Goal: Transaction & Acquisition: Purchase product/service

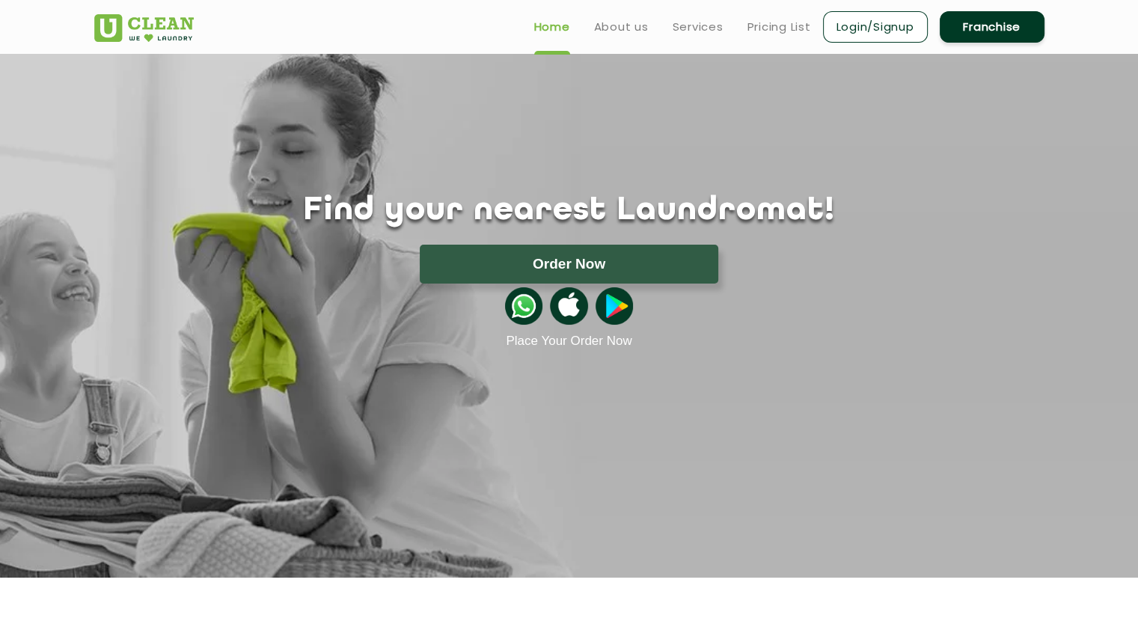
click at [141, 28] on img at bounding box center [144, 28] width 100 height 28
click at [612, 23] on link "About us" at bounding box center [621, 27] width 55 height 18
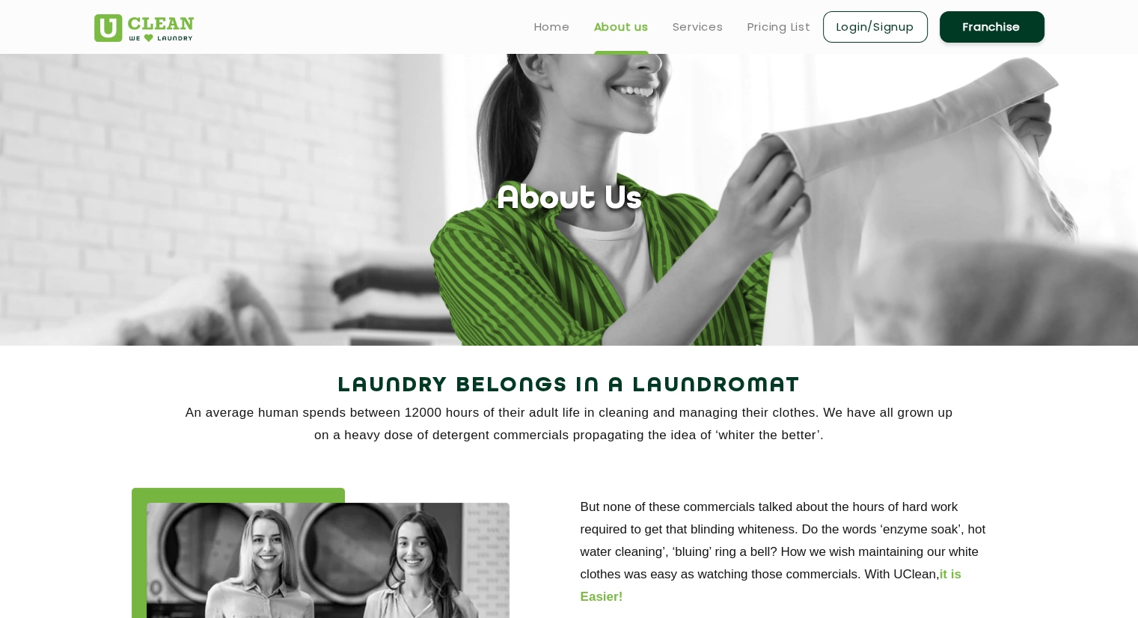
click at [159, 22] on img at bounding box center [144, 28] width 100 height 28
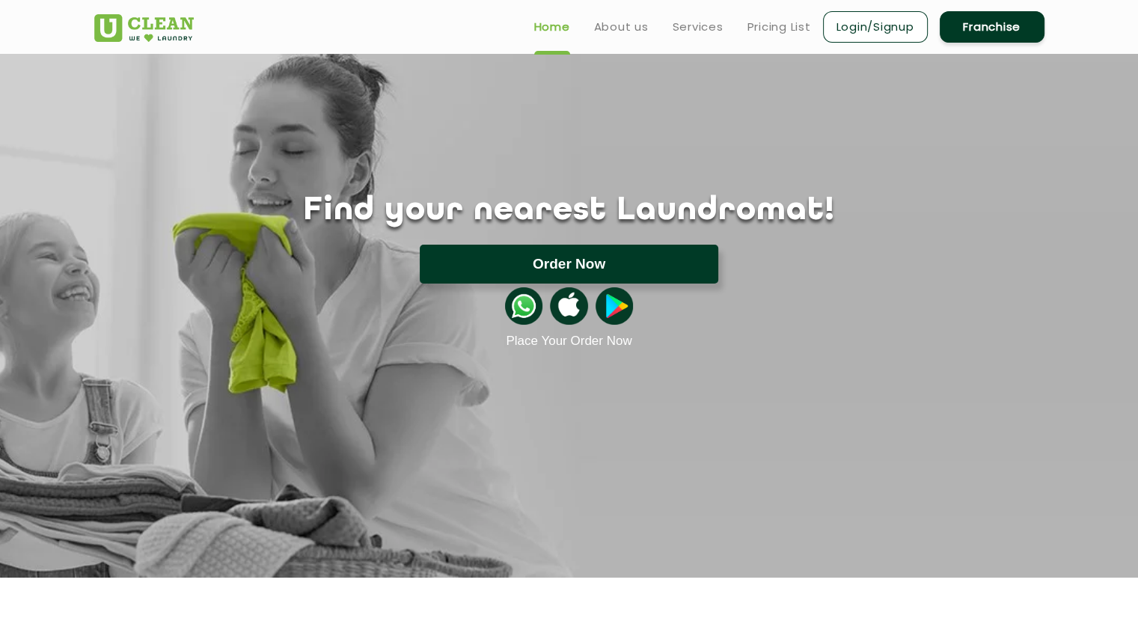
click at [581, 271] on button "Order Now" at bounding box center [569, 264] width 299 height 39
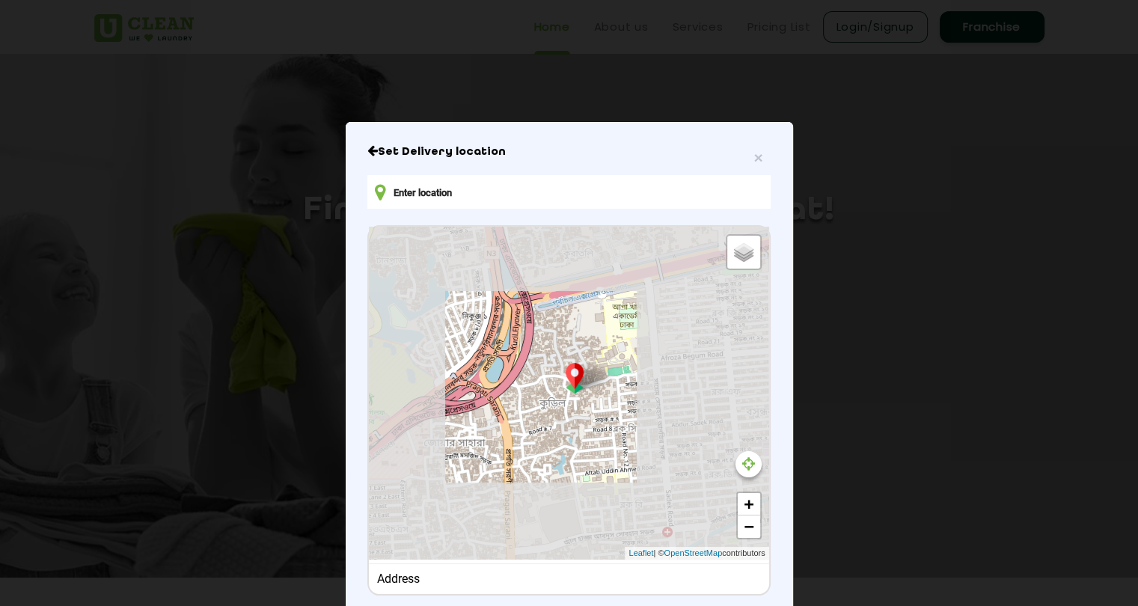
type input "RC9F+V8H, [GEOGRAPHIC_DATA], [GEOGRAPHIC_DATA]"
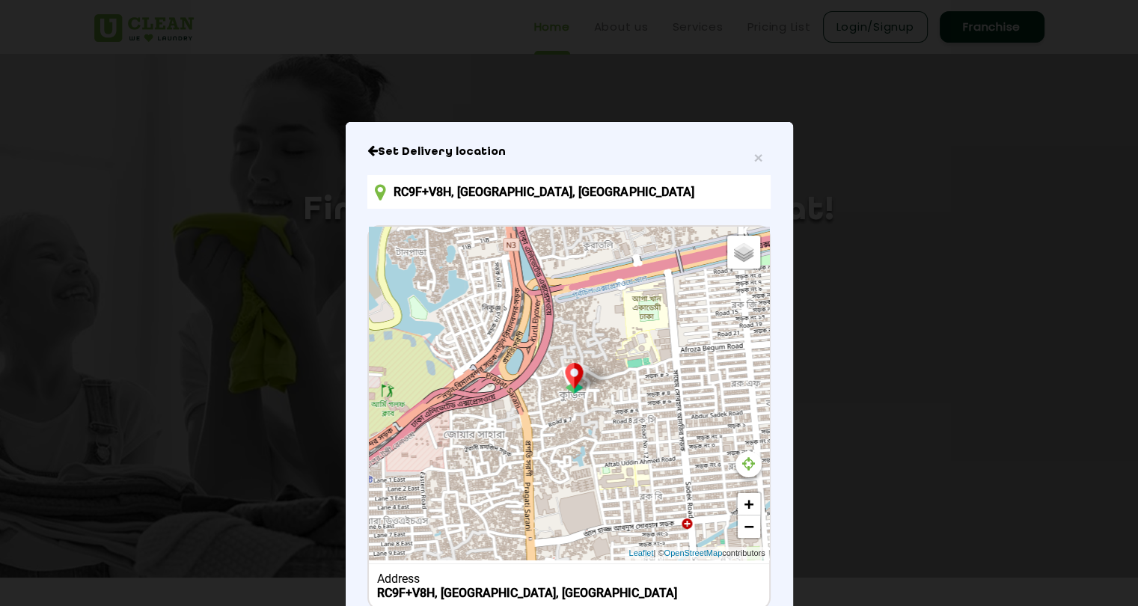
scroll to position [103, 0]
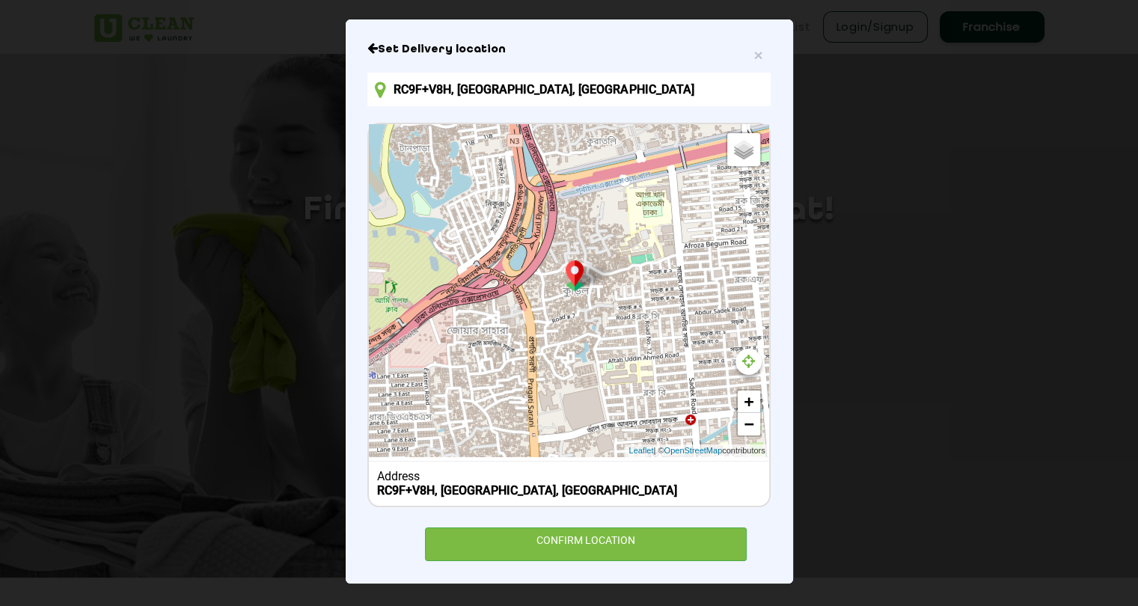
click at [590, 97] on input "RC9F+V8H, [GEOGRAPHIC_DATA], [GEOGRAPHIC_DATA]" at bounding box center [568, 90] width 403 height 34
click at [754, 55] on span "×" at bounding box center [758, 54] width 9 height 17
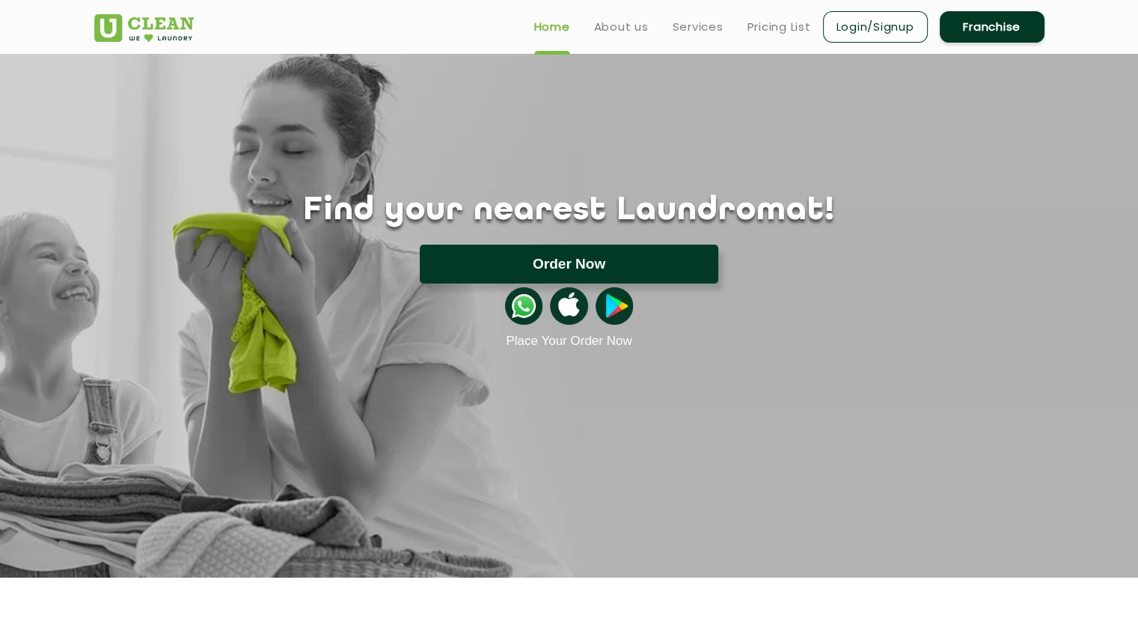
click at [605, 273] on button "Order Now" at bounding box center [569, 264] width 299 height 39
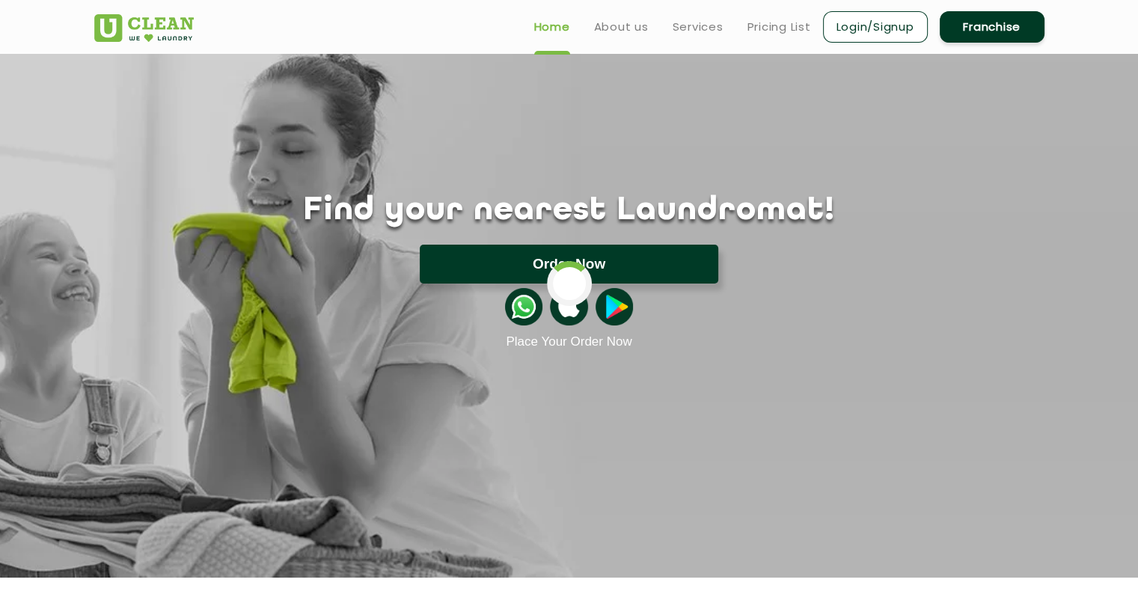
scroll to position [0, 0]
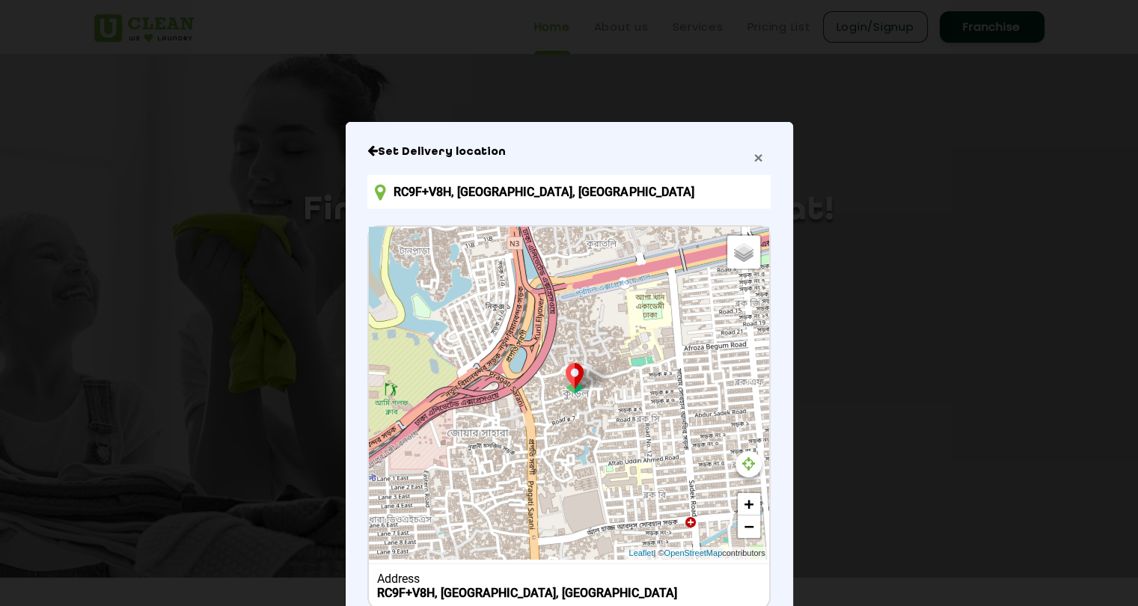
click at [754, 158] on span "×" at bounding box center [758, 157] width 9 height 17
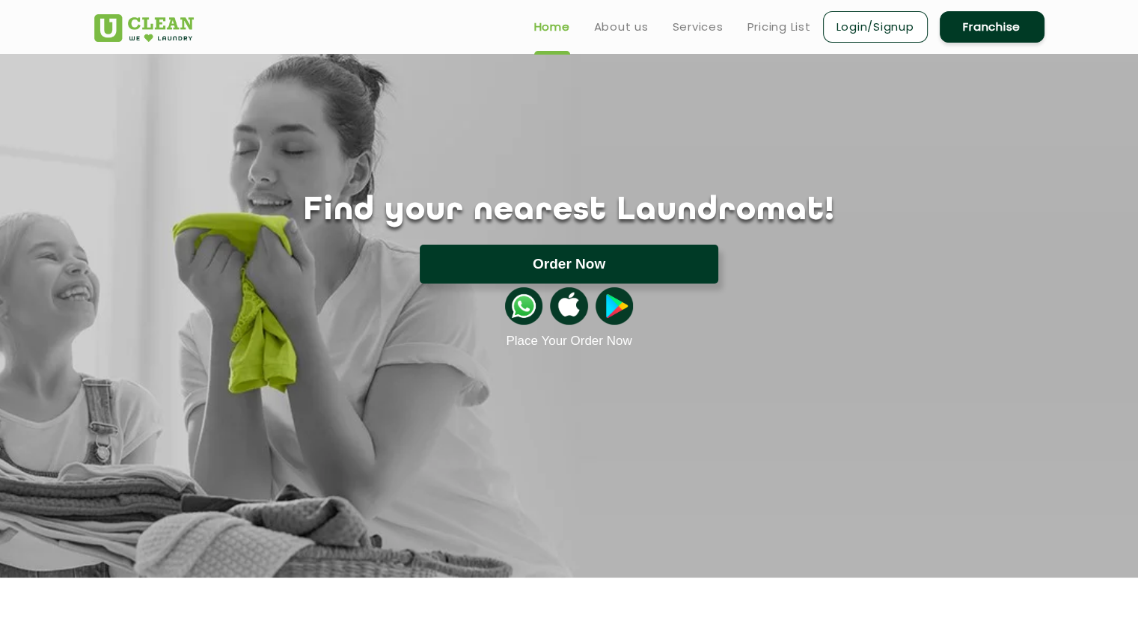
click at [596, 267] on button "Order Now" at bounding box center [569, 264] width 299 height 39
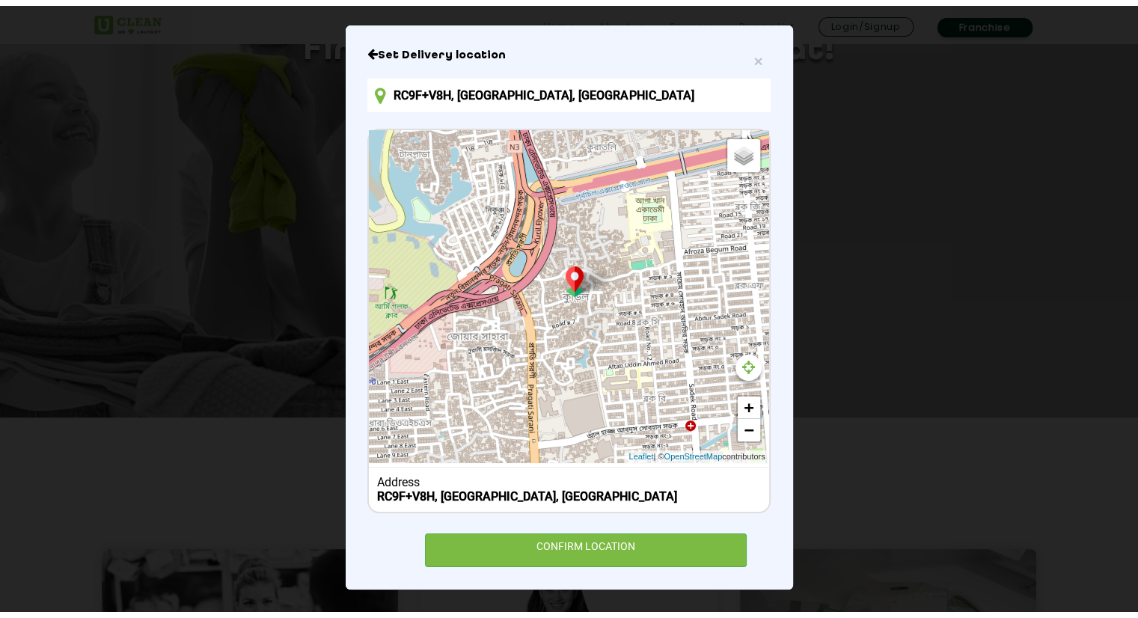
scroll to position [168, 0]
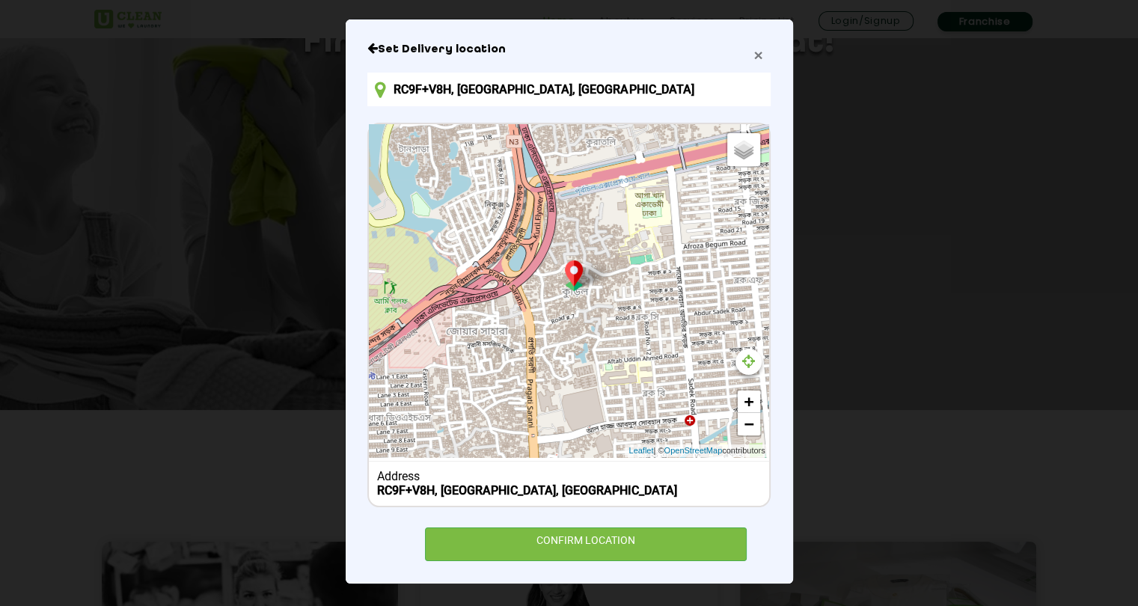
click at [754, 56] on span "×" at bounding box center [758, 54] width 9 height 17
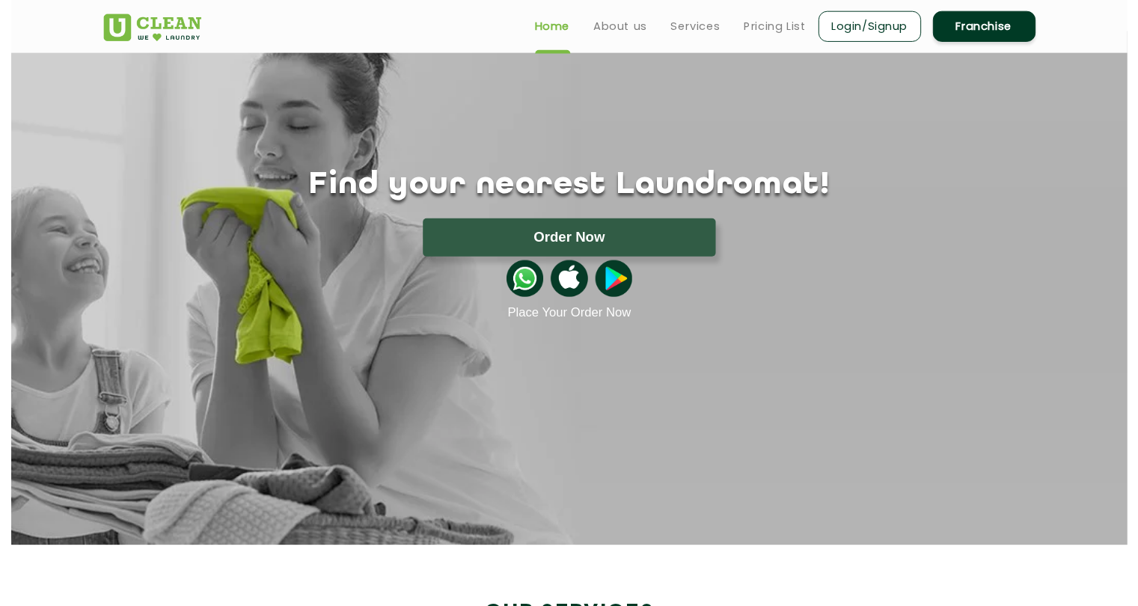
scroll to position [21, 0]
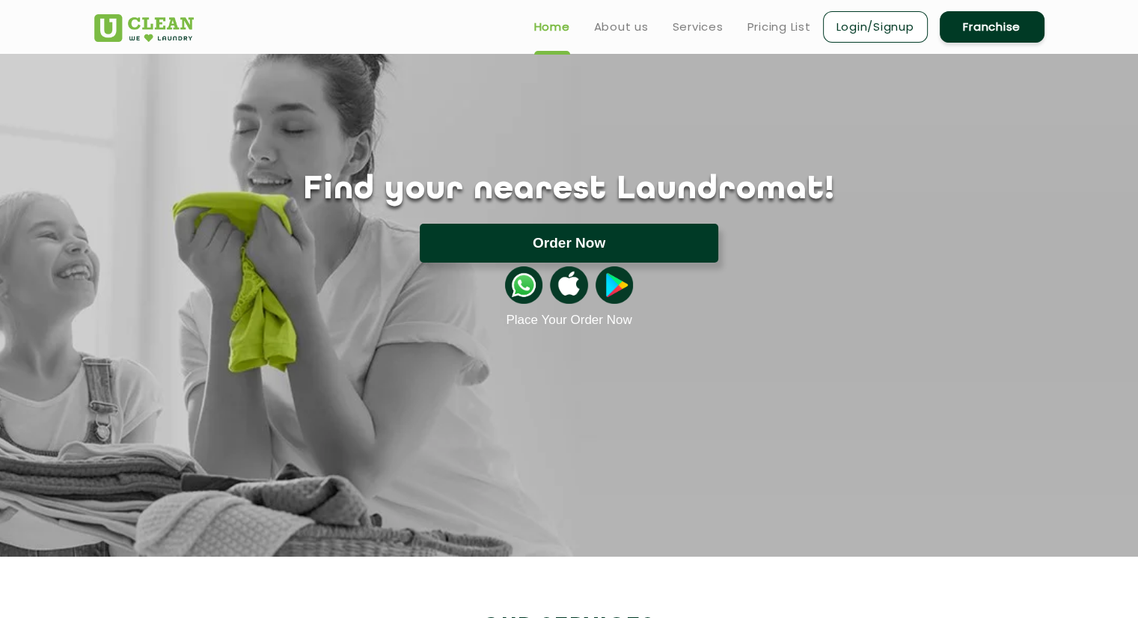
click at [591, 230] on button "Order Now" at bounding box center [569, 243] width 299 height 39
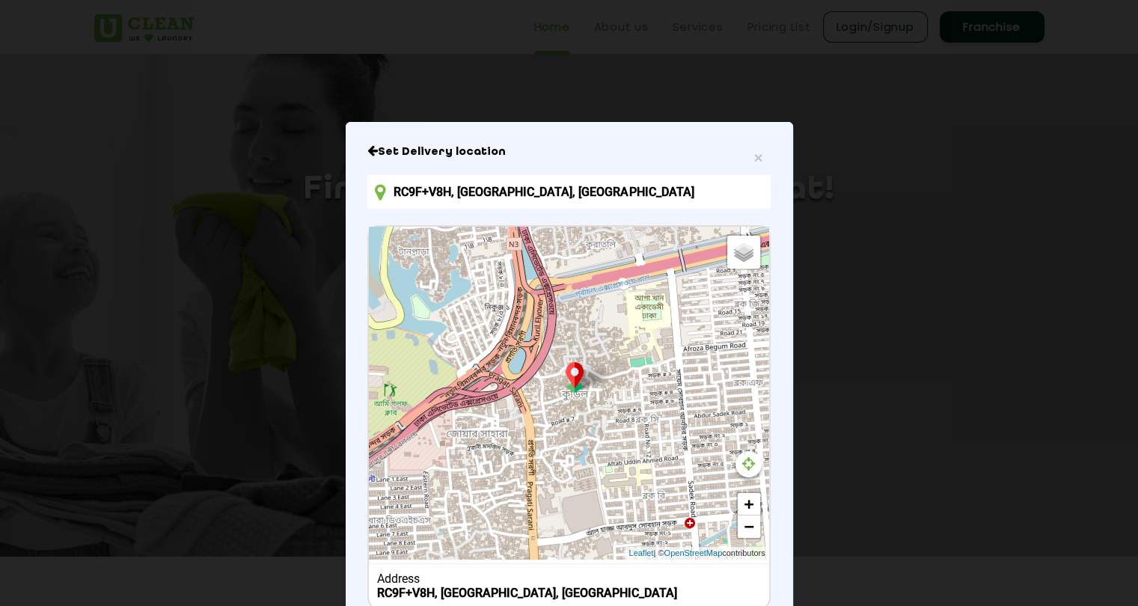
scroll to position [103, 0]
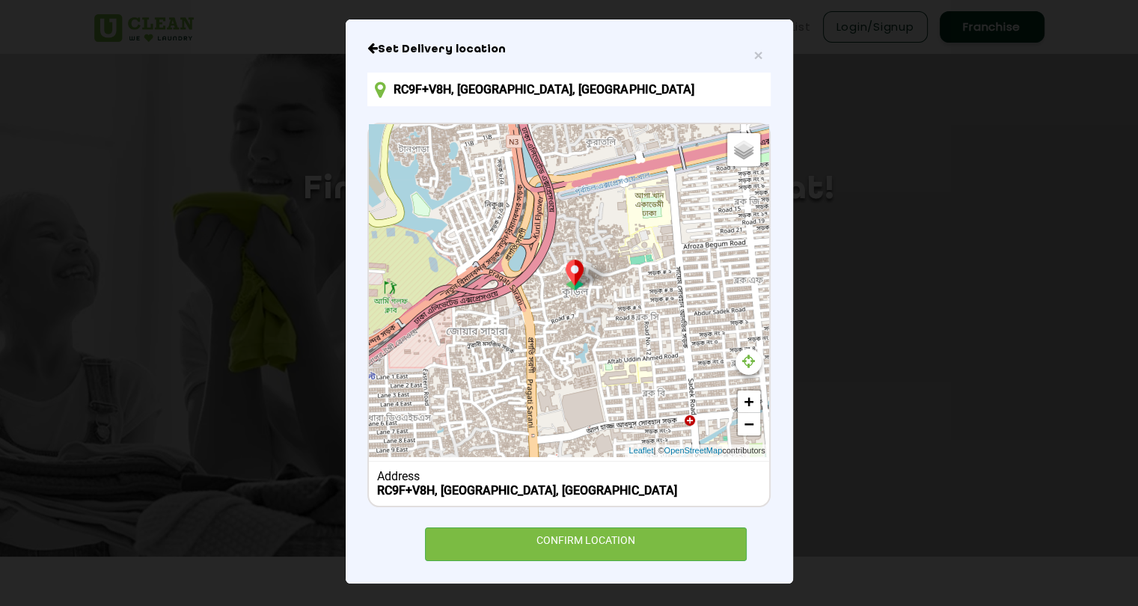
type input "RC9F+V9X, Kuratoli Rd, Dhaka 1229, Bangladesh"
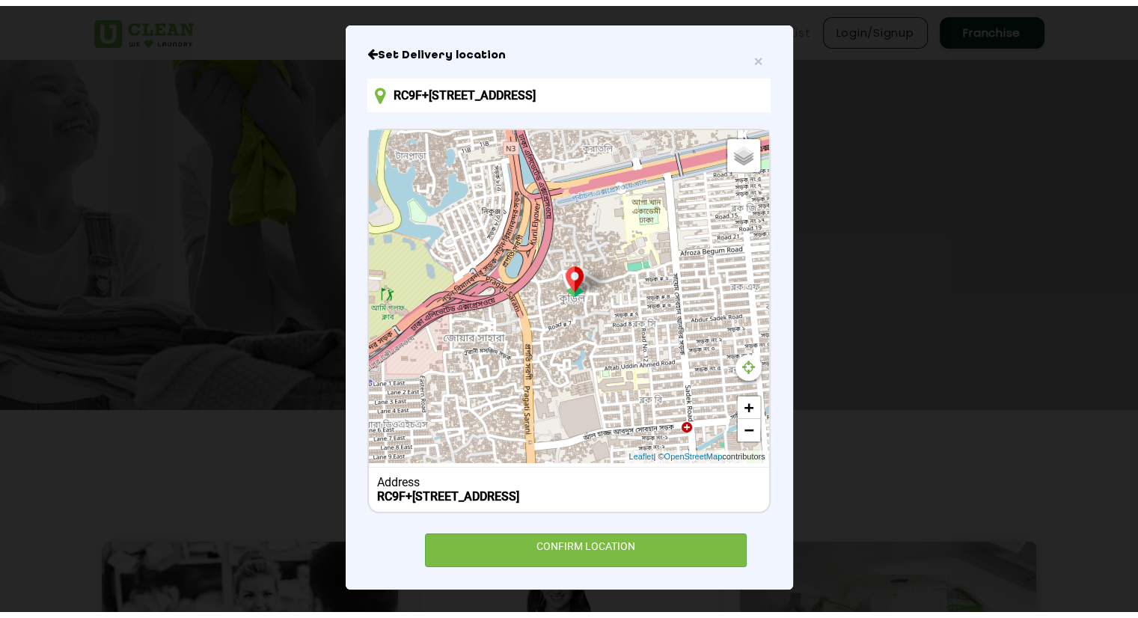
scroll to position [173, 0]
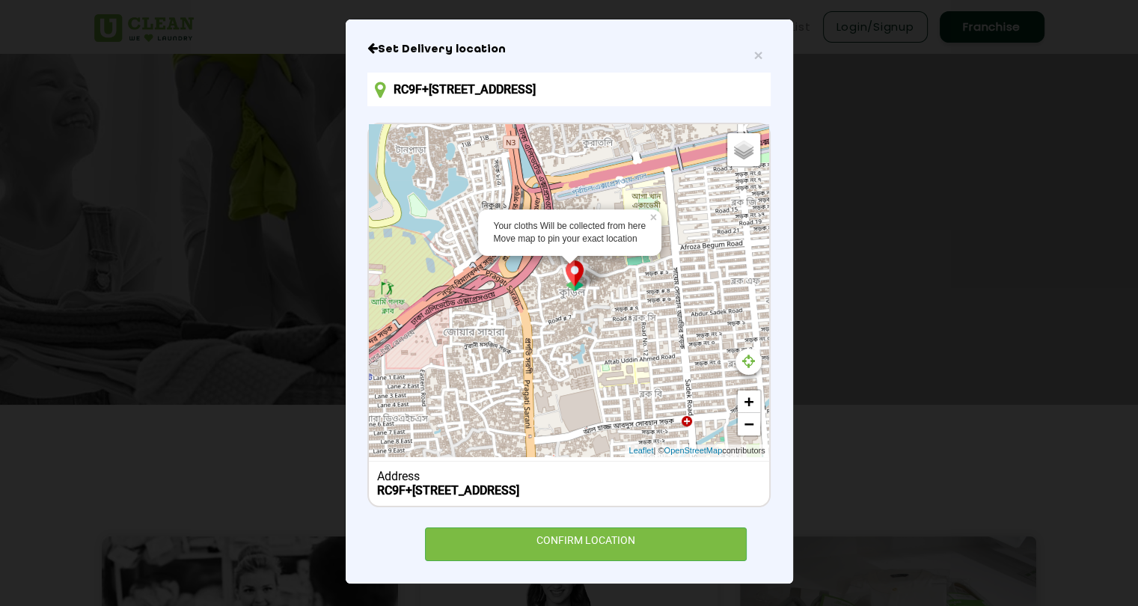
click at [567, 284] on img at bounding box center [575, 275] width 28 height 31
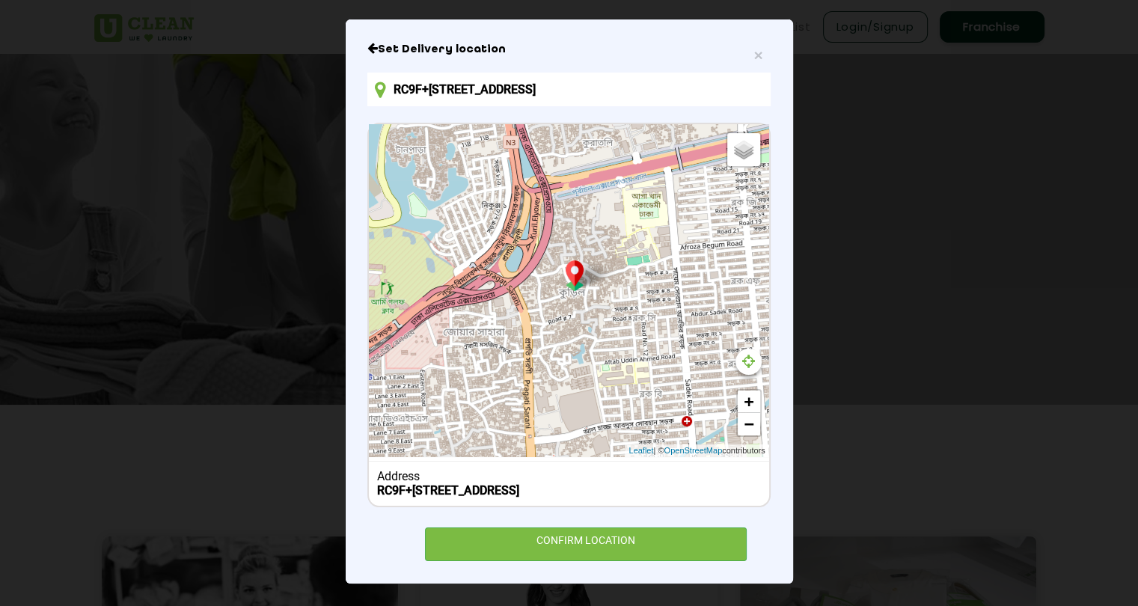
click at [567, 284] on img at bounding box center [575, 275] width 28 height 31
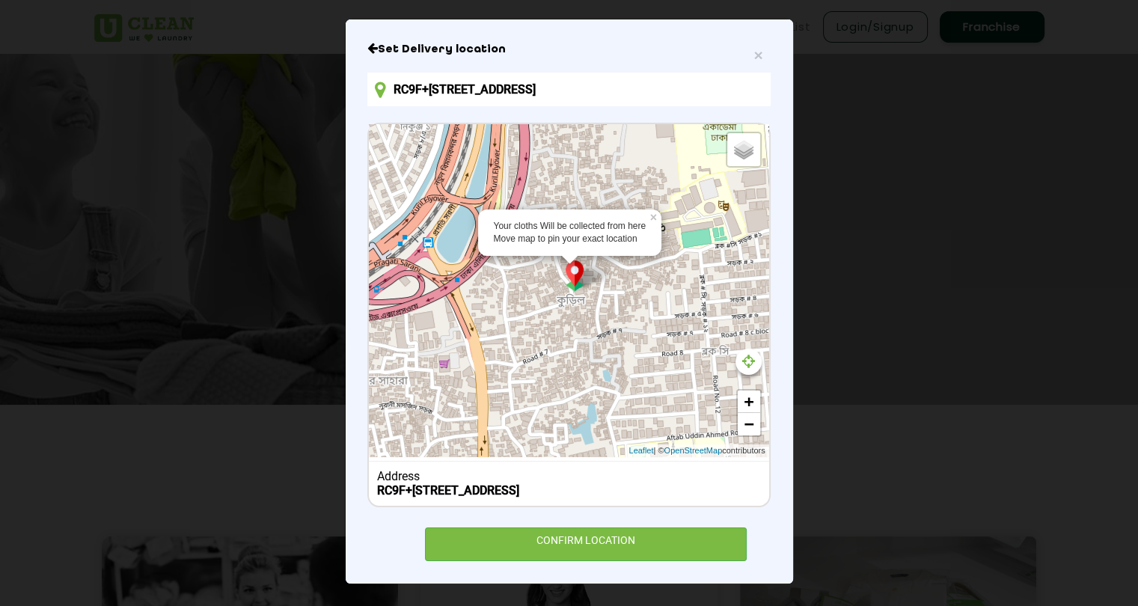
click at [567, 284] on img at bounding box center [575, 275] width 28 height 31
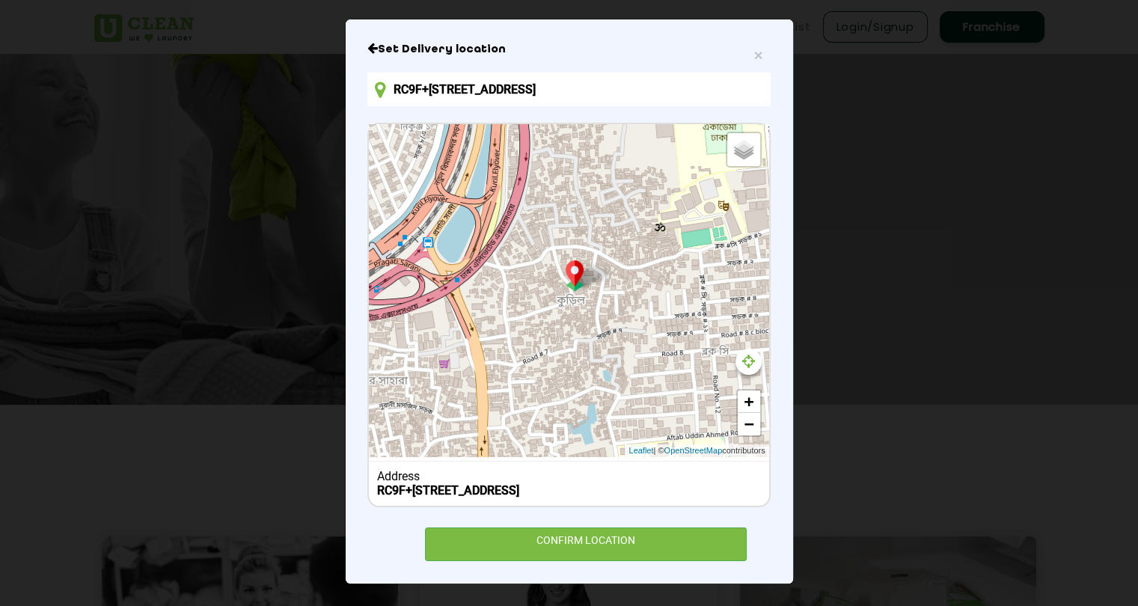
click at [567, 284] on img at bounding box center [575, 275] width 28 height 31
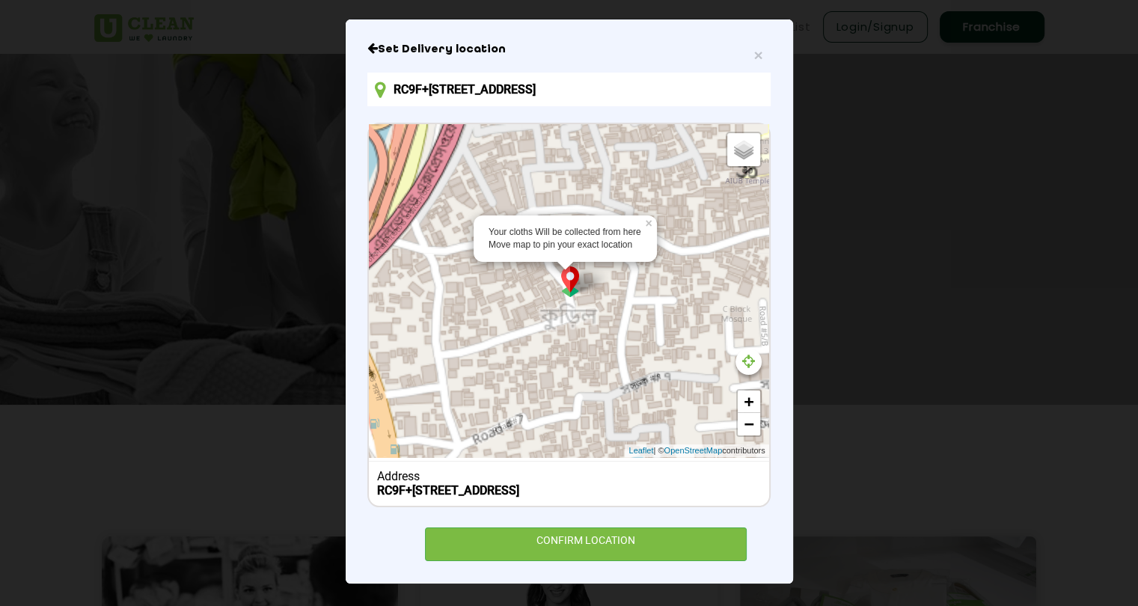
click at [567, 284] on img at bounding box center [570, 281] width 28 height 31
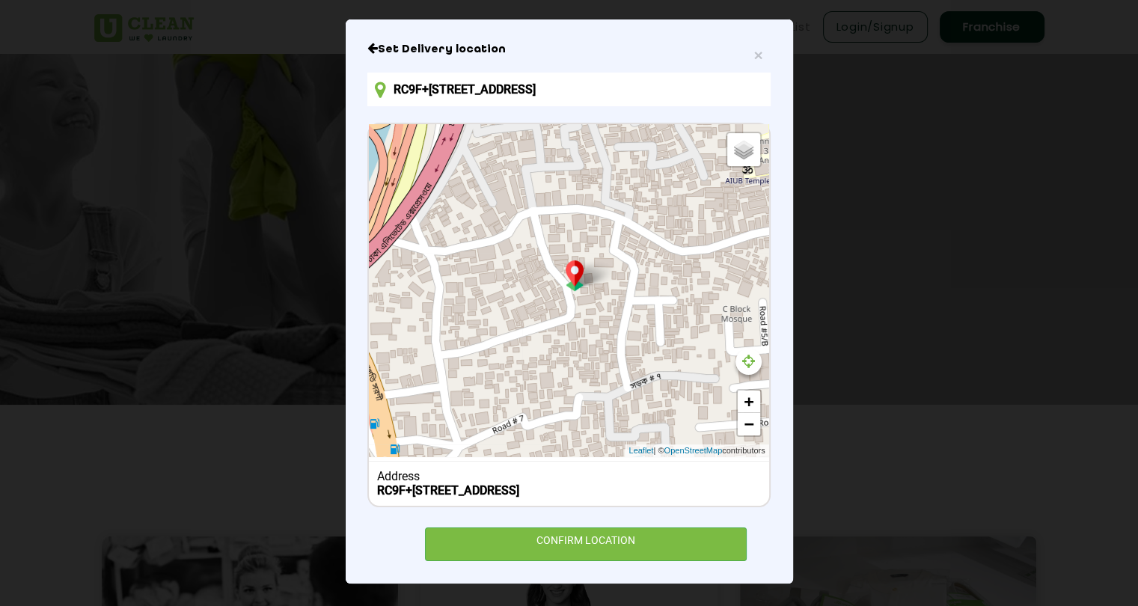
click at [656, 309] on div "Default Satellite + − Leaflet | © OpenStreetMap contributors" at bounding box center [569, 290] width 400 height 333
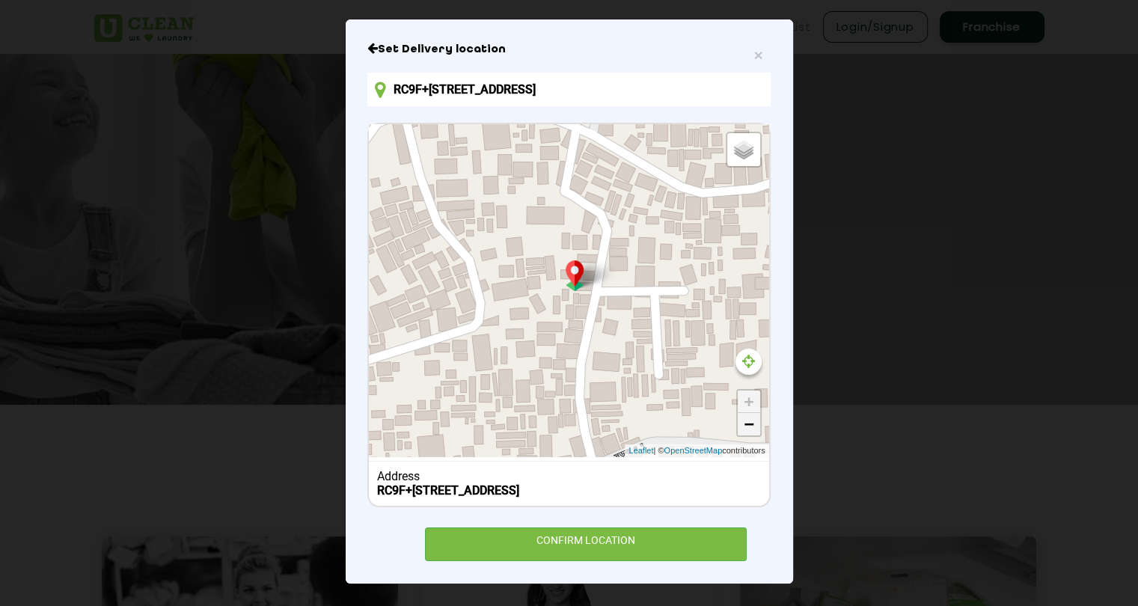
click at [751, 421] on link "−" at bounding box center [749, 424] width 22 height 22
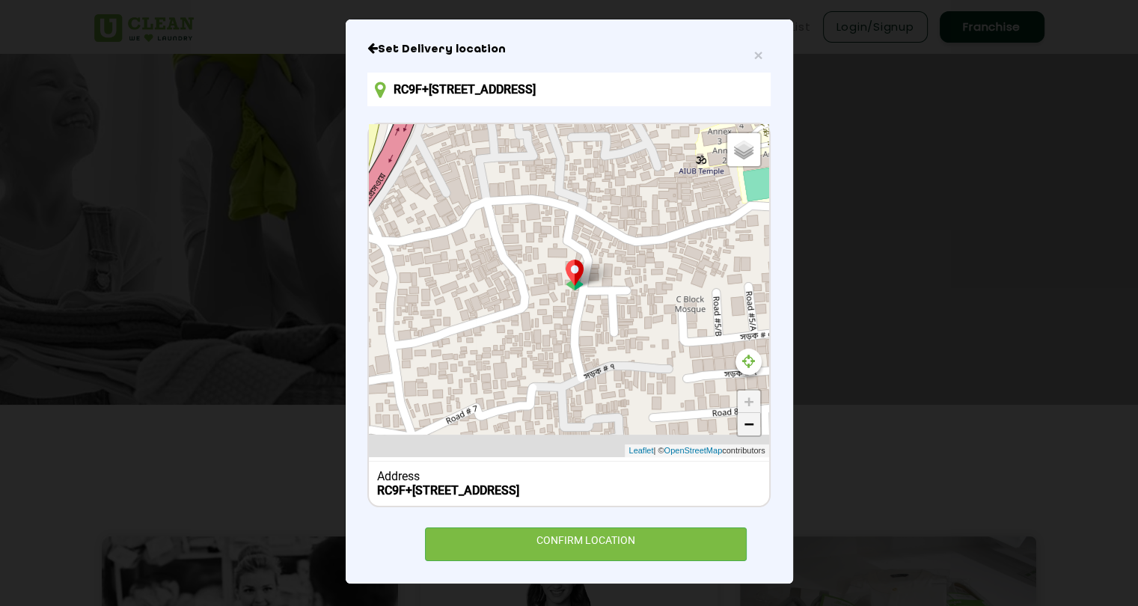
click at [751, 421] on link "−" at bounding box center [749, 424] width 22 height 22
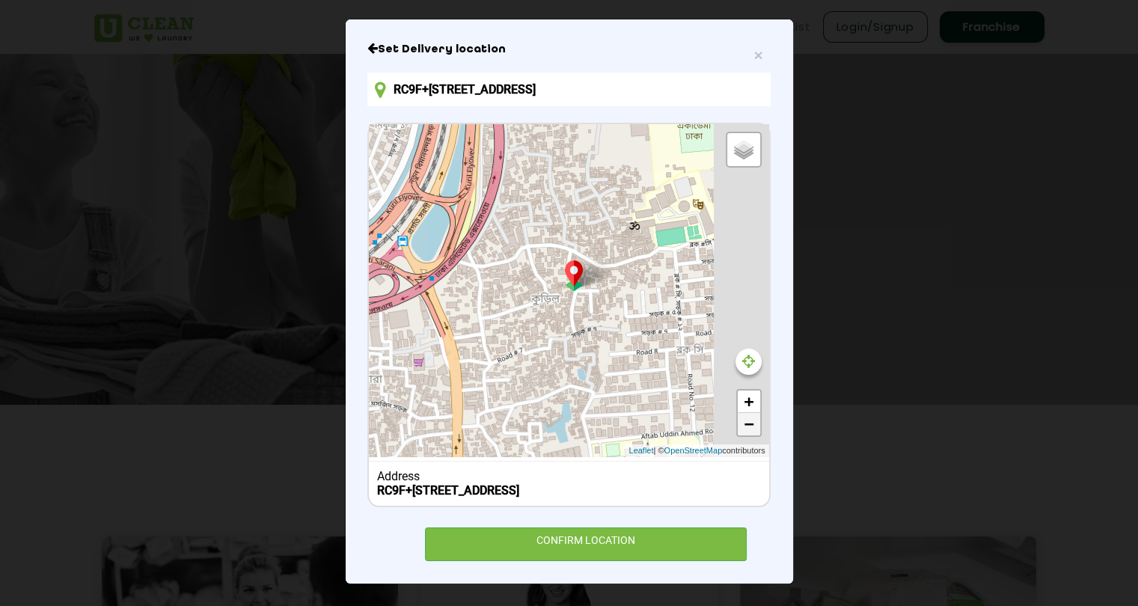
click at [751, 421] on link "−" at bounding box center [749, 424] width 22 height 22
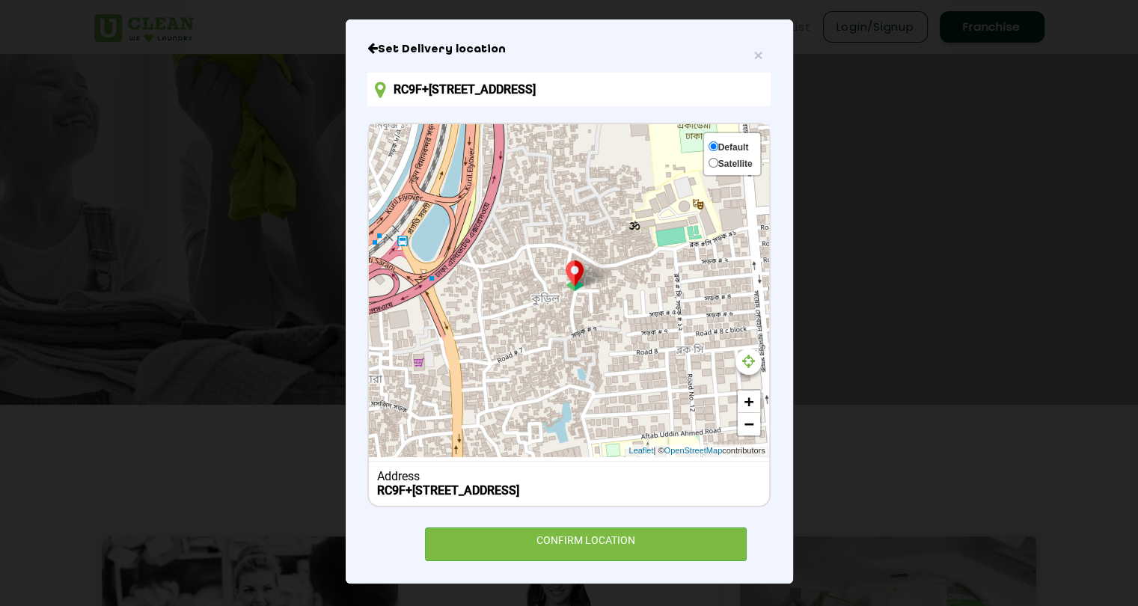
click at [729, 159] on span "Satellite" at bounding box center [735, 164] width 34 height 10
click at [718, 158] on input "Satellite" at bounding box center [714, 163] width 10 height 10
radio input "true"
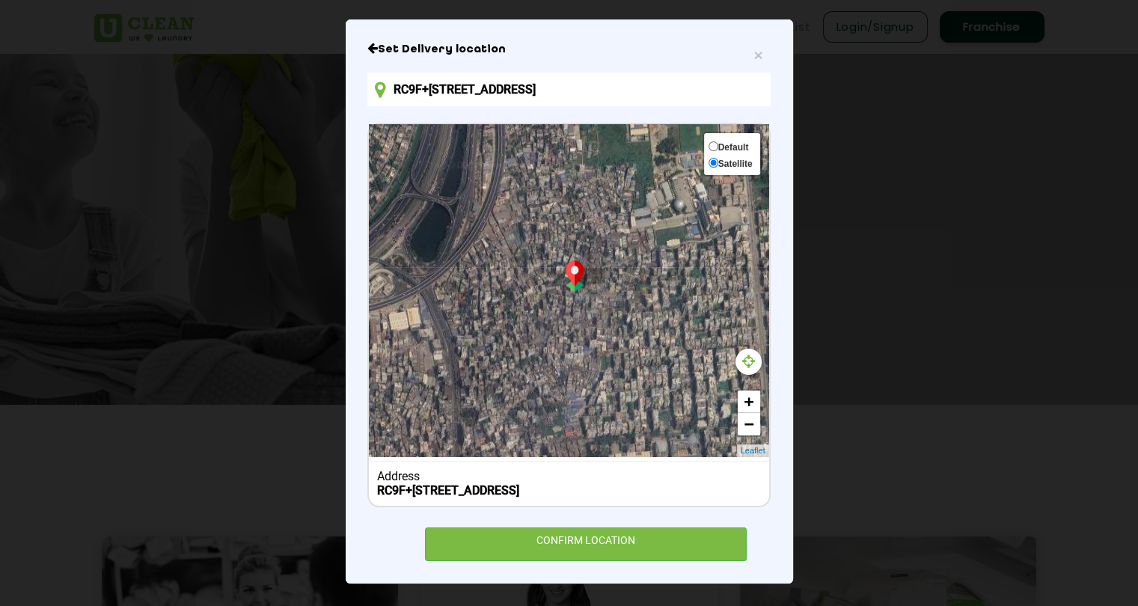
click at [731, 142] on span "Default" at bounding box center [733, 147] width 31 height 10
click at [718, 142] on input "Default" at bounding box center [714, 146] width 10 height 10
radio input "true"
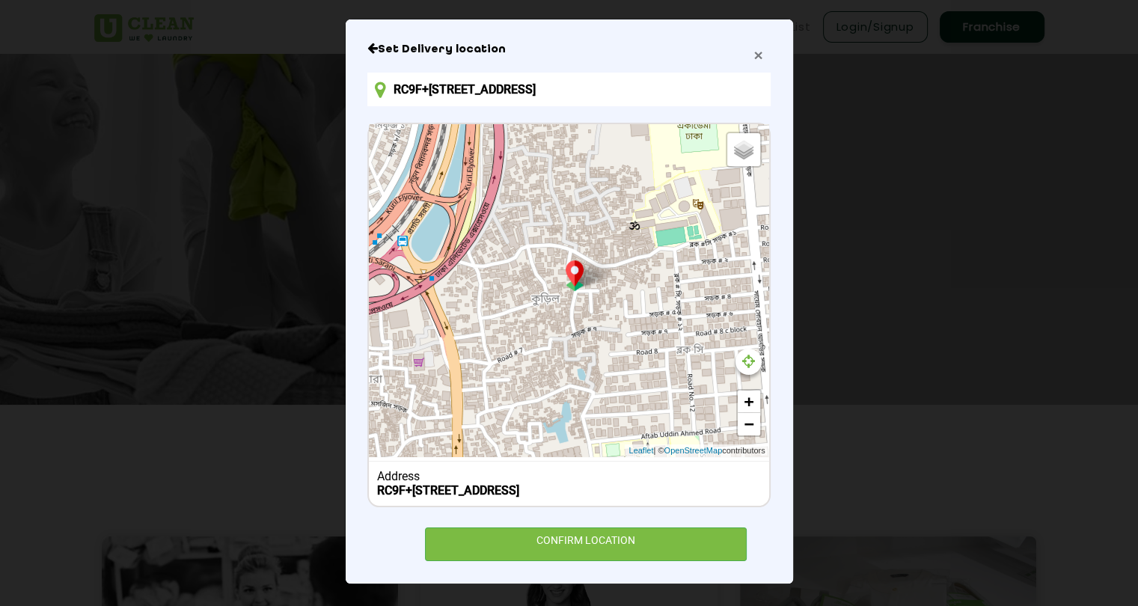
click at [754, 53] on span "×" at bounding box center [758, 54] width 9 height 17
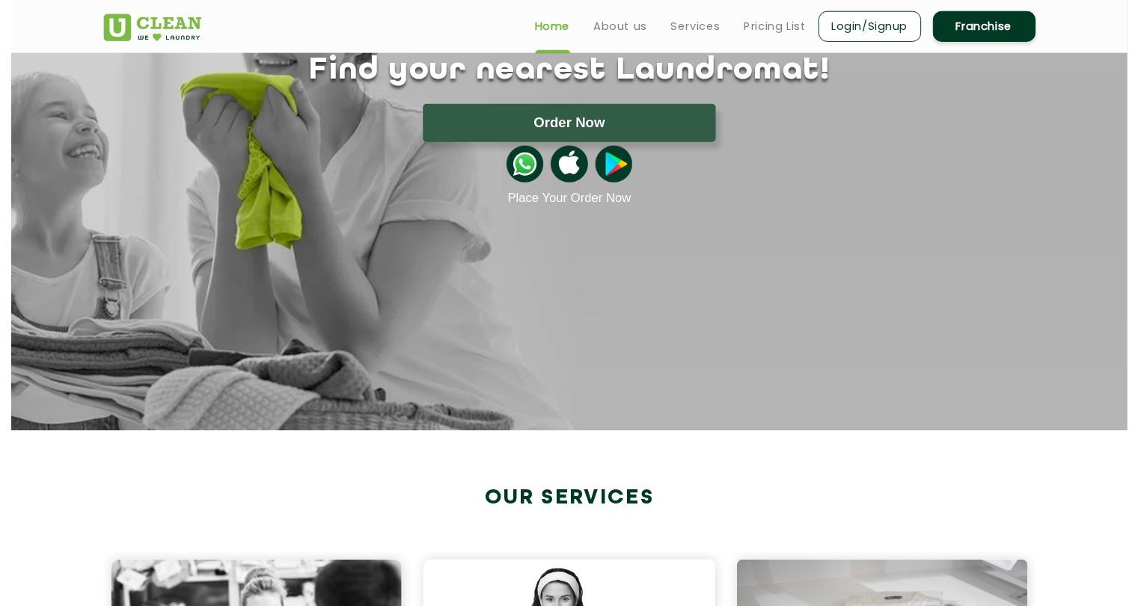
scroll to position [0, 0]
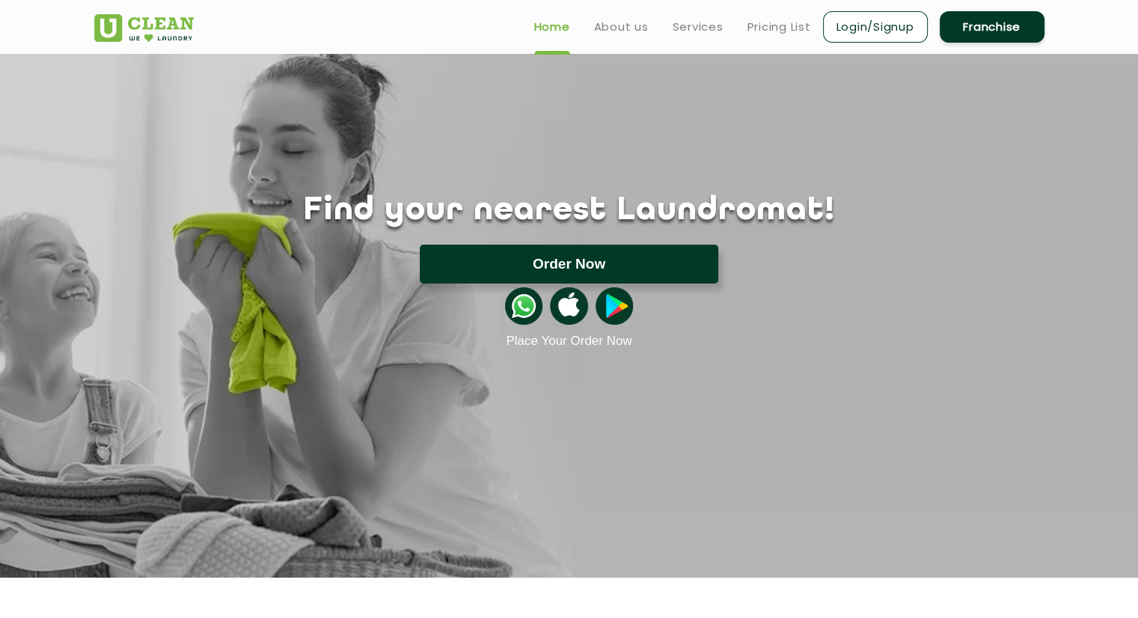
click at [598, 257] on button "Order Now" at bounding box center [569, 264] width 299 height 39
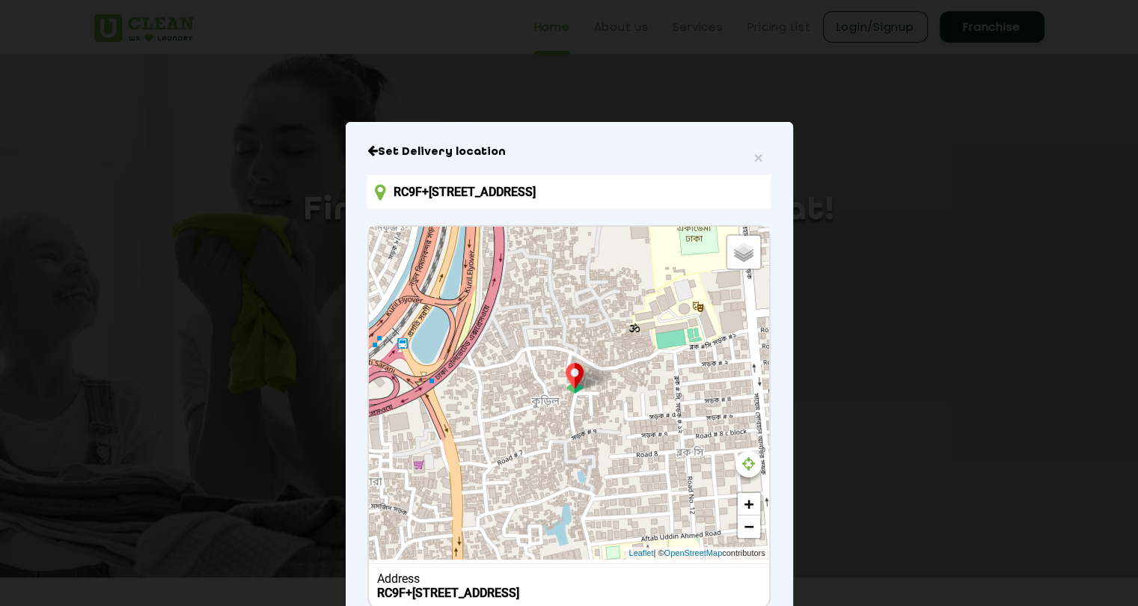
scroll to position [103, 0]
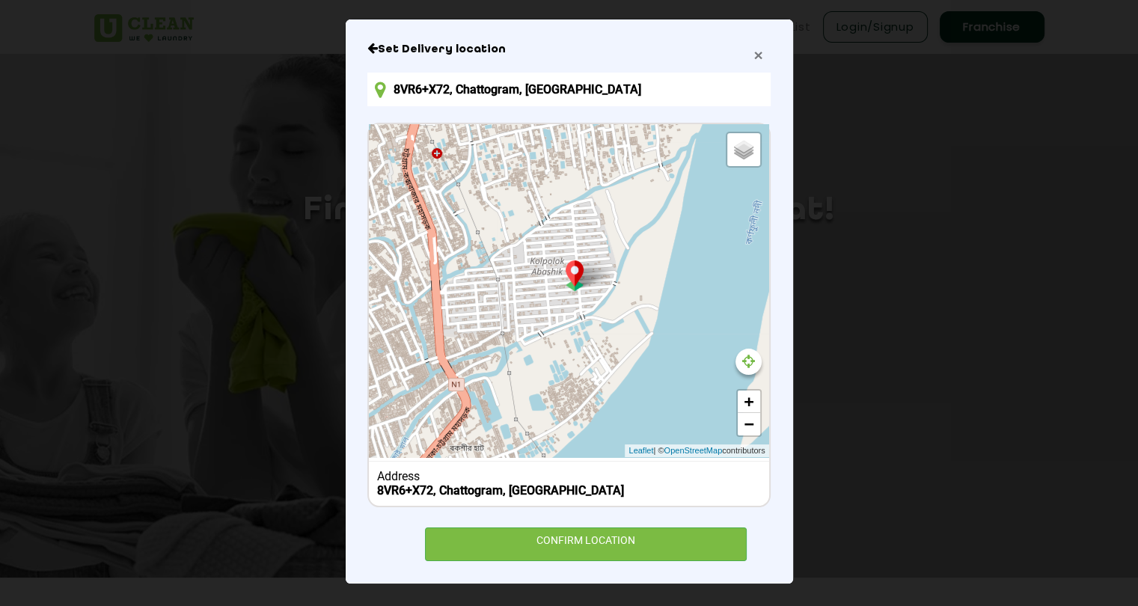
click at [754, 56] on span "×" at bounding box center [758, 54] width 9 height 17
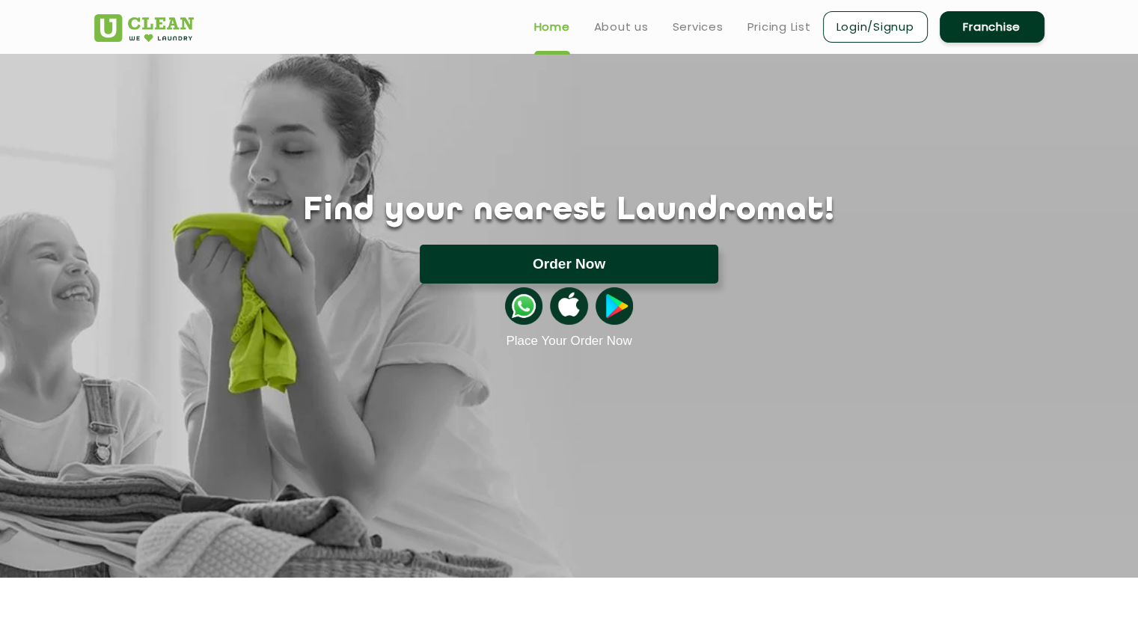
click at [563, 267] on button "Order Now" at bounding box center [569, 264] width 299 height 39
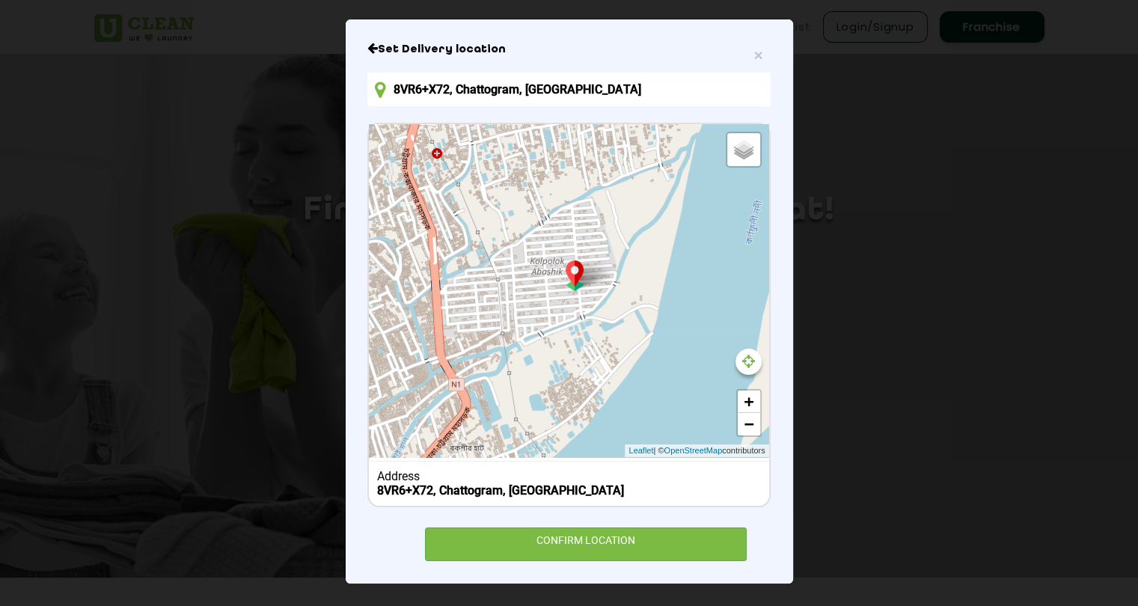
type input "RC9F+V9Q, Kuratoli Rd, Dhaka 1229, Bangladesh"
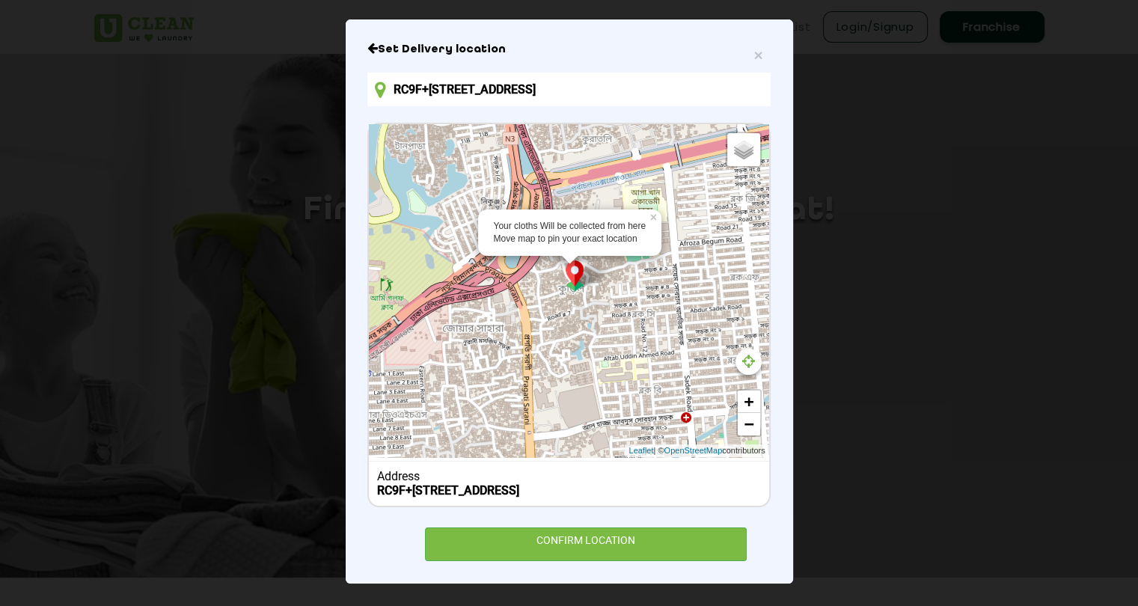
click at [444, 86] on input "RC9F+V9Q, Kuratoli Rd, Dhaka 1229, Bangladesh" at bounding box center [568, 90] width 403 height 34
click at [754, 57] on span "×" at bounding box center [758, 54] width 9 height 17
